Goal: Navigation & Orientation: Find specific page/section

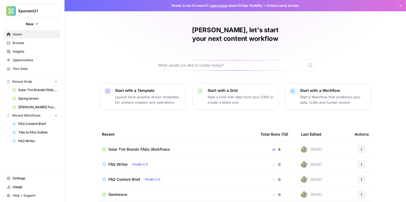
click at [36, 45] on link "Browse" at bounding box center [32, 43] width 56 height 9
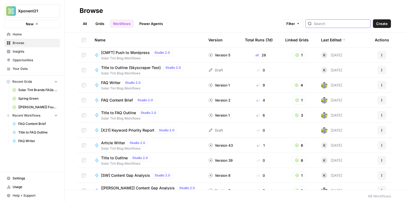
click at [342, 25] on input "search" at bounding box center [341, 23] width 55 height 5
click at [104, 22] on link "Grids" at bounding box center [99, 23] width 15 height 9
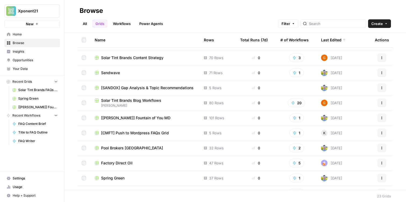
scroll to position [71, 0]
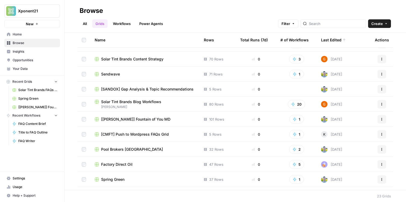
click at [125, 148] on span "Pool Brokers [GEOGRAPHIC_DATA]" at bounding box center [132, 149] width 62 height 5
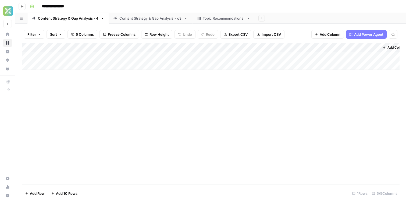
click at [224, 20] on div "Topic Recommendations" at bounding box center [224, 18] width 42 height 5
click at [140, 20] on div "Content Strategy & Gap Analysis - o3" at bounding box center [150, 18] width 62 height 5
click at [217, 18] on div "Topic Recommendations" at bounding box center [224, 18] width 42 height 5
click at [24, 7] on button "Go back" at bounding box center [22, 6] width 7 height 7
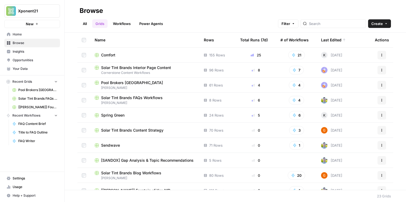
click at [114, 86] on span "[PERSON_NAME]" at bounding box center [145, 87] width 101 height 5
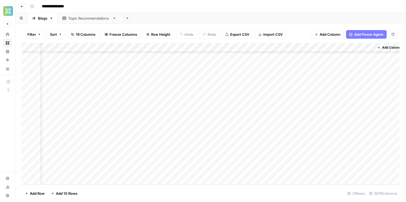
scroll to position [159, 696]
click at [354, 155] on div "Add Column" at bounding box center [211, 114] width 378 height 142
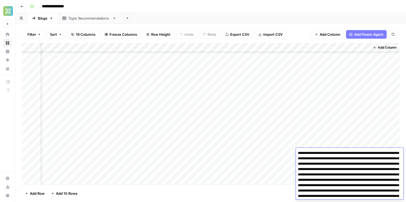
scroll to position [159, 696]
click at [344, 122] on div "Add Column" at bounding box center [211, 114] width 378 height 142
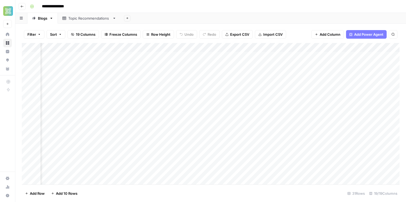
scroll to position [0, 696]
